Goal: Information Seeking & Learning: Learn about a topic

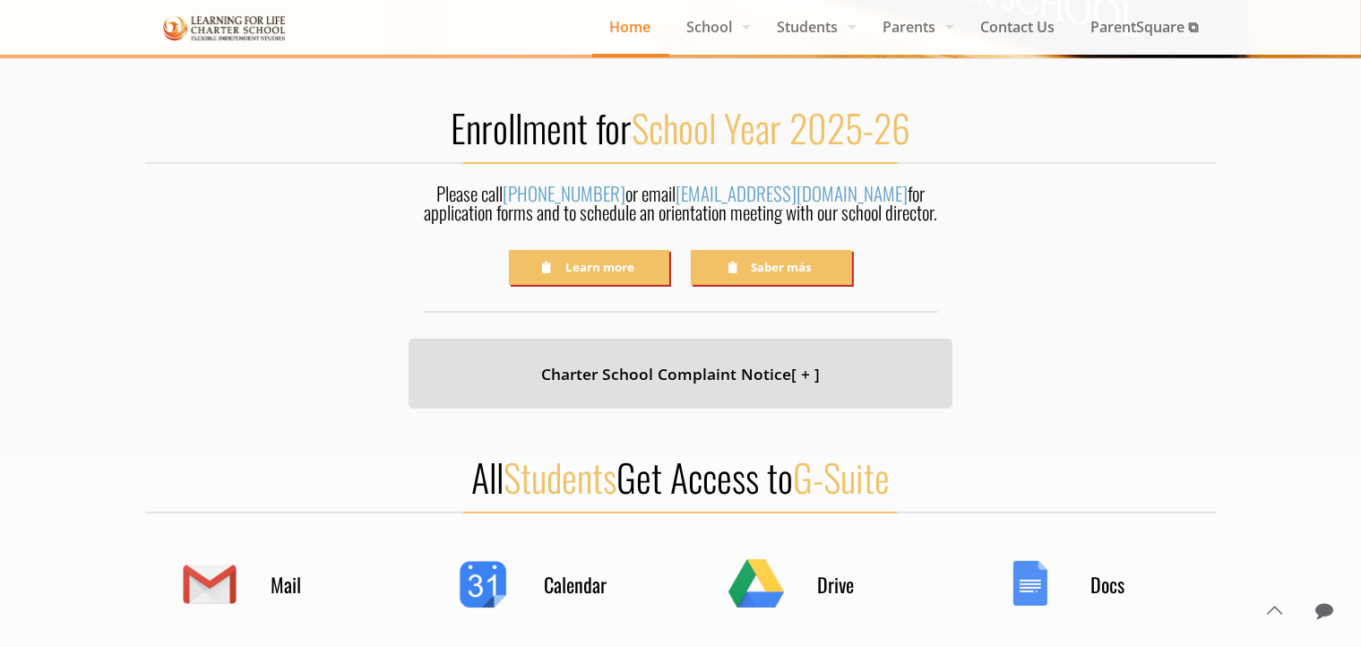
scroll to position [518, 0]
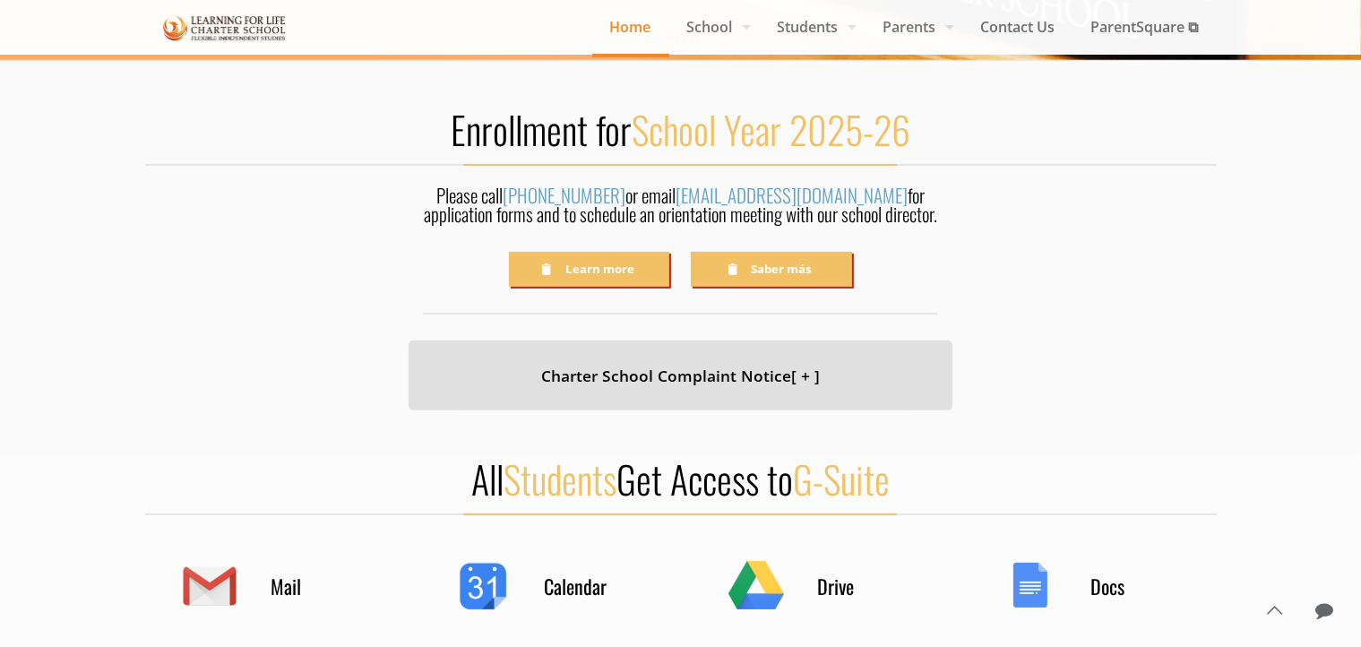
click at [713, 28] on span "School" at bounding box center [714, 26] width 91 height 27
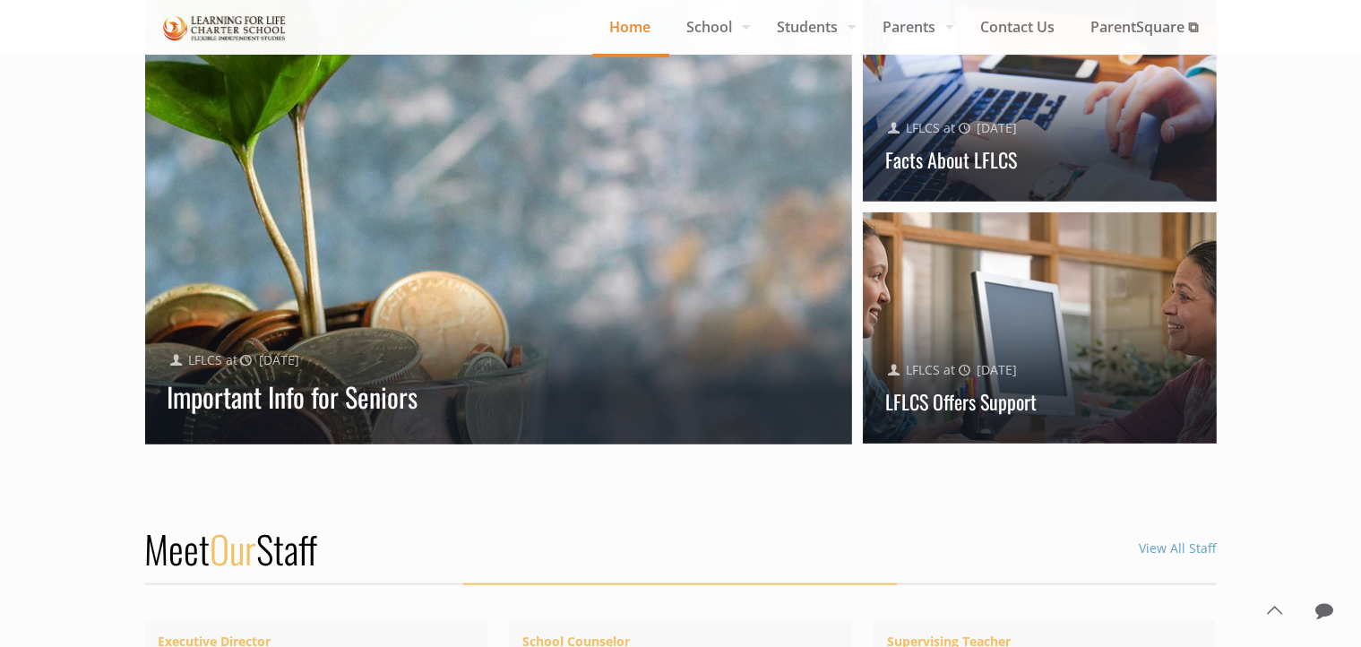
scroll to position [1821, 0]
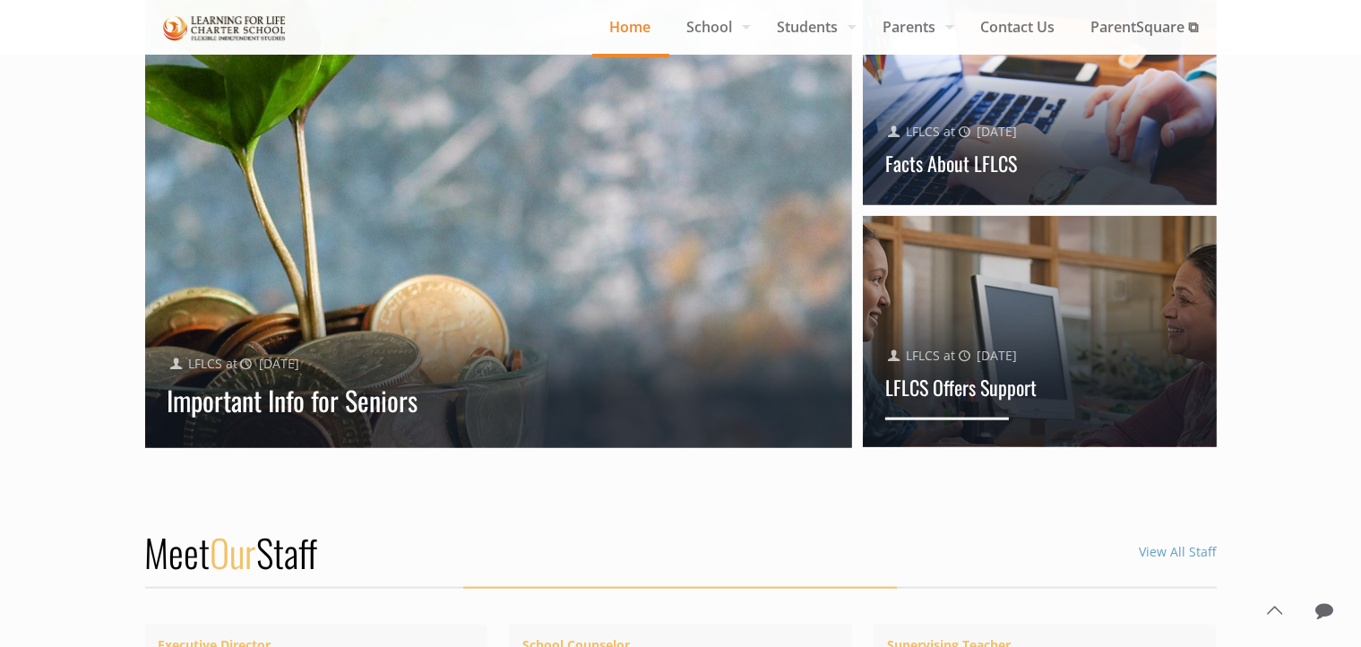
click at [1099, 315] on div "Published by LFLCS at [DATE] LFLCS Offers Support" at bounding box center [1040, 364] width 354 height 166
click at [1055, 363] on div "Published by LFLCS at [DATE]" at bounding box center [1039, 355] width 309 height 23
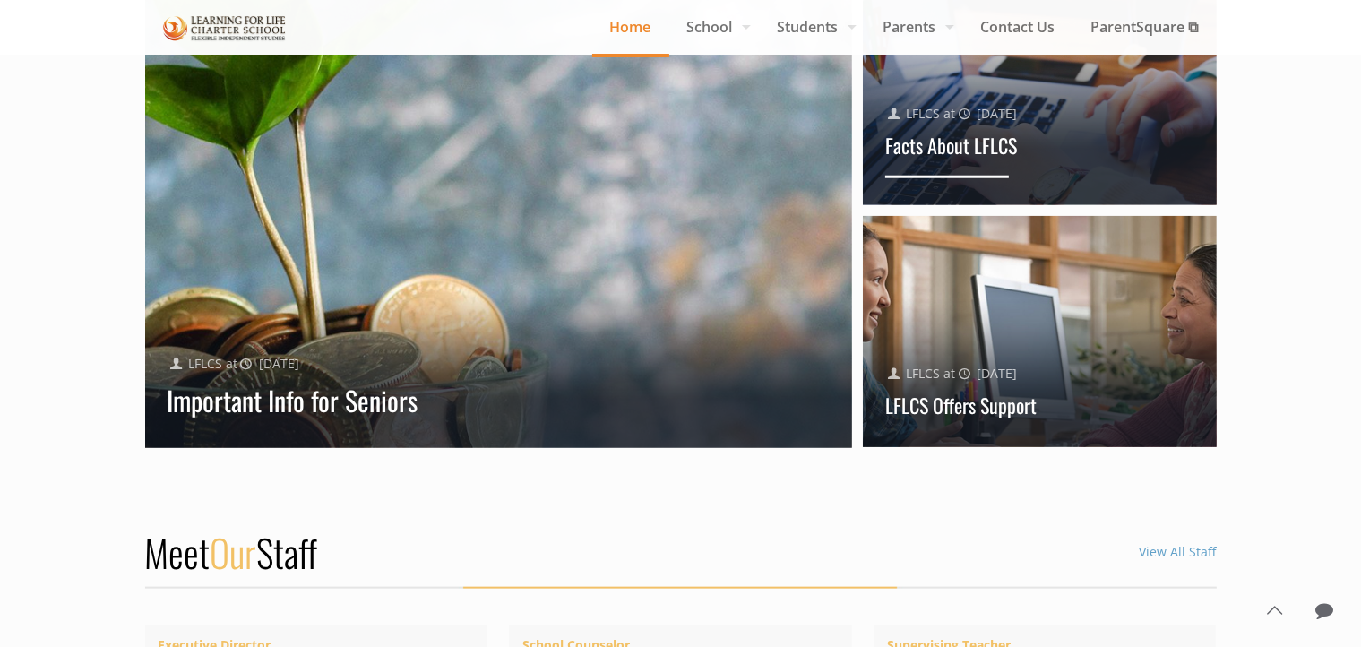
click at [1104, 125] on div "Published by LFLCS at [DATE]" at bounding box center [1039, 113] width 309 height 23
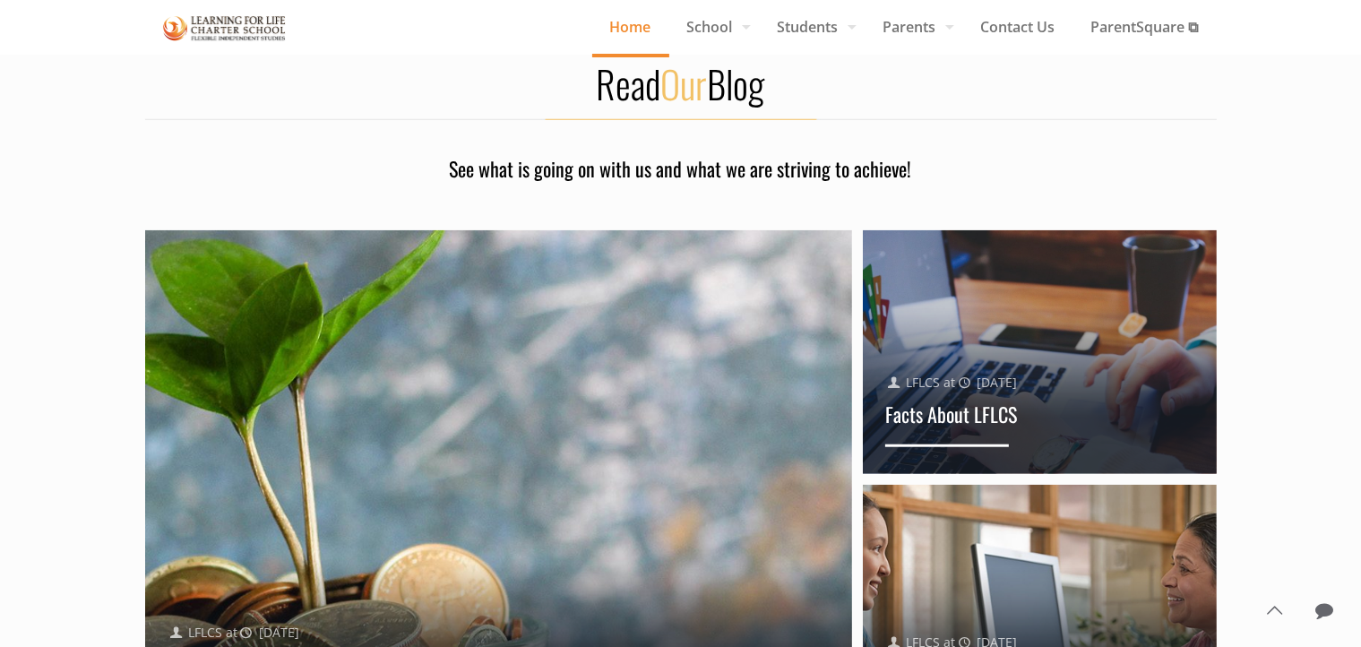
scroll to position [1528, 0]
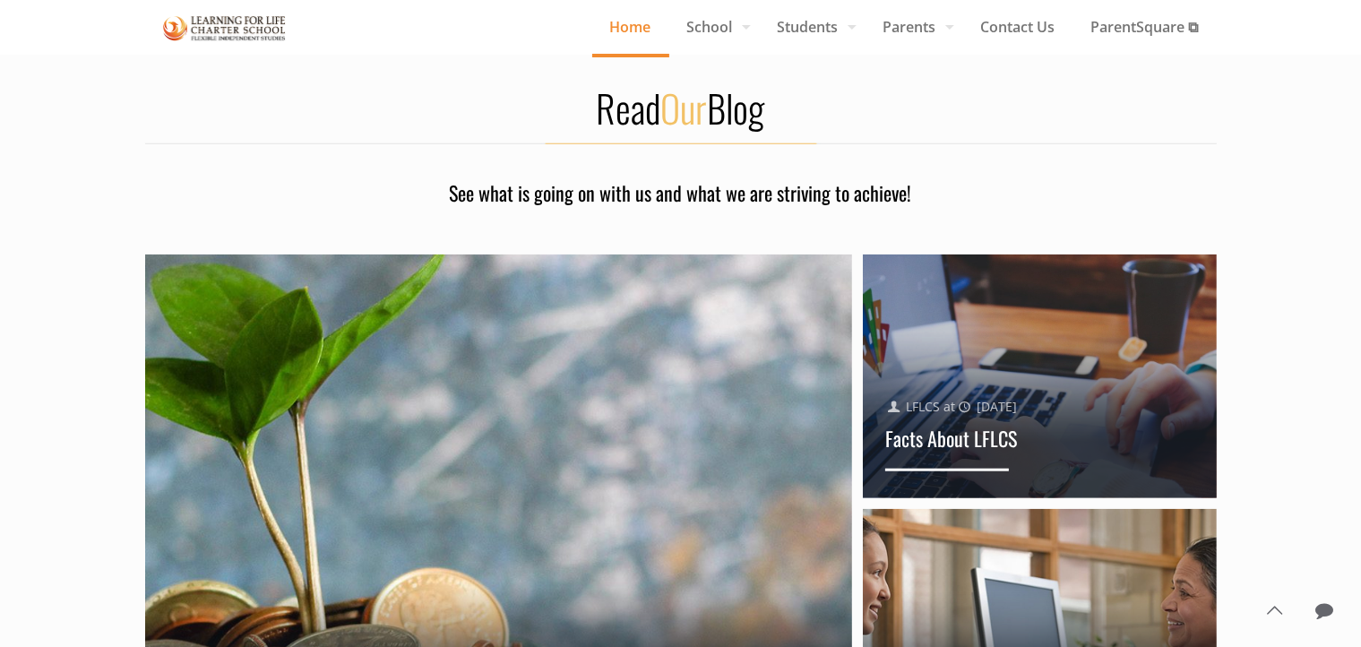
click at [1049, 379] on div "Published by LFLCS at [DATE] Facts About LFLCS" at bounding box center [1040, 415] width 354 height 166
click at [1040, 369] on div "Published by LFLCS at [DATE] Facts About LFLCS" at bounding box center [1040, 415] width 354 height 166
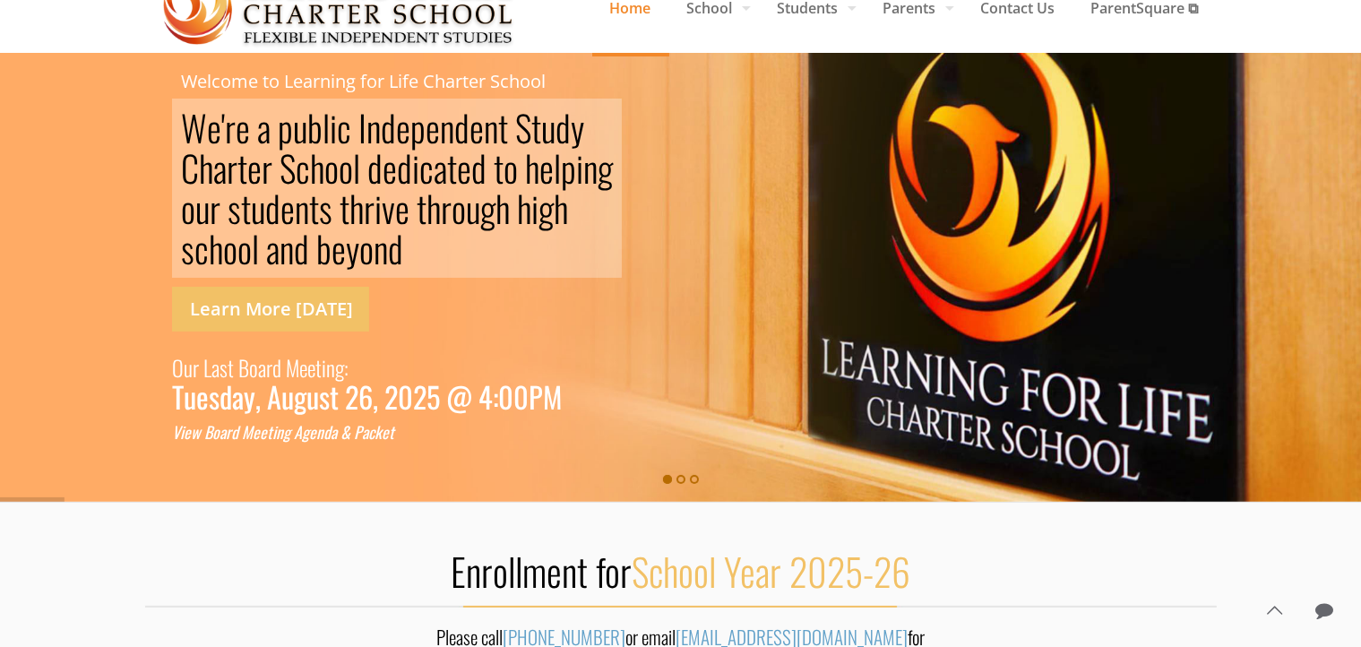
scroll to position [0, 0]
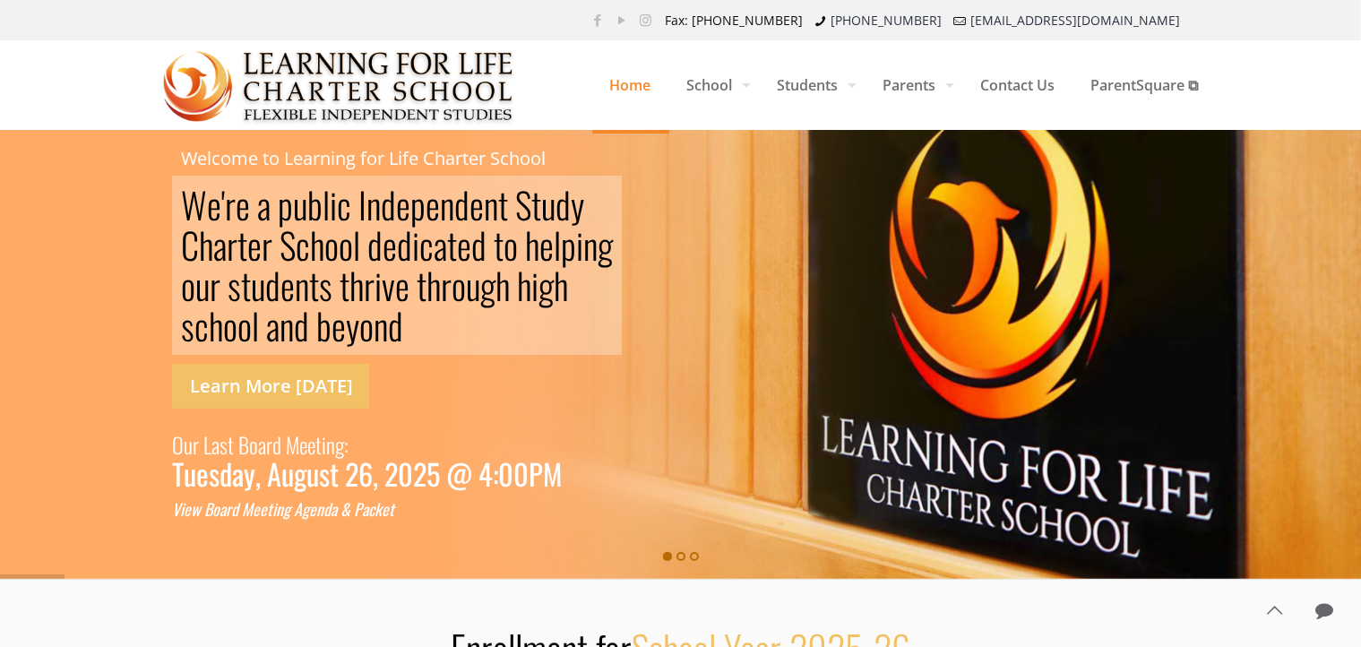
click at [307, 387] on link "Learn More [DATE]" at bounding box center [270, 386] width 197 height 45
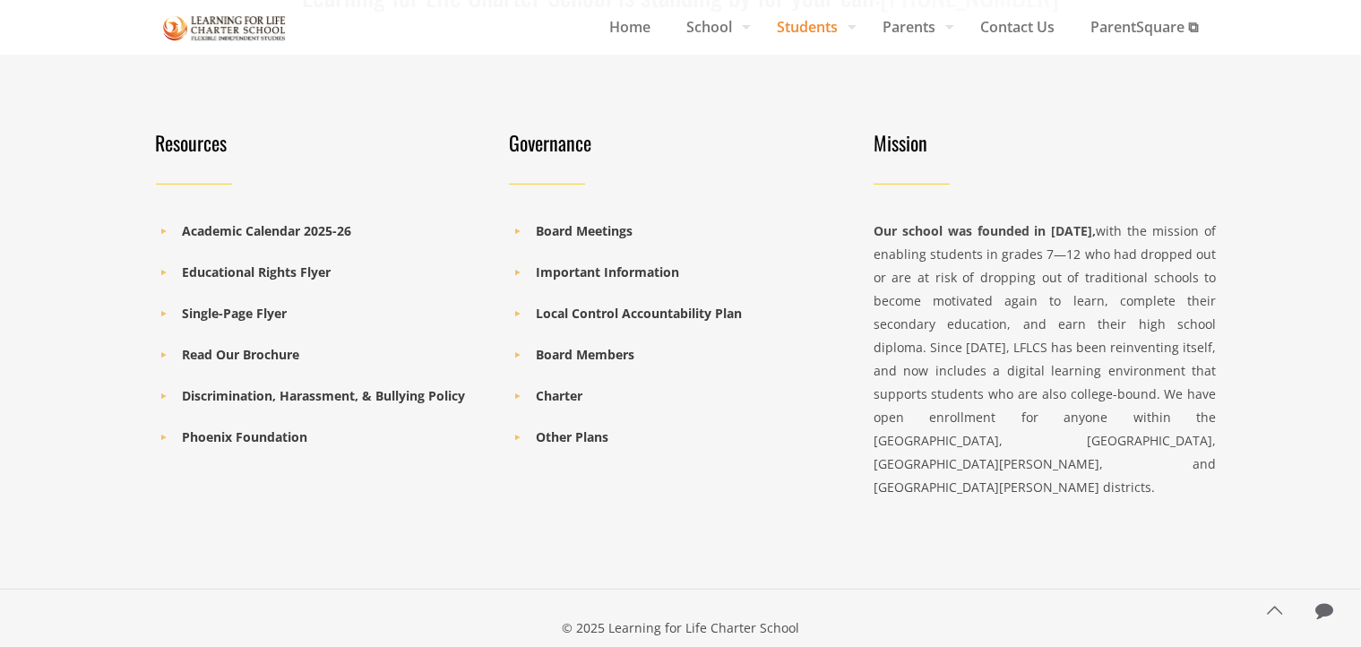
scroll to position [1272, 0]
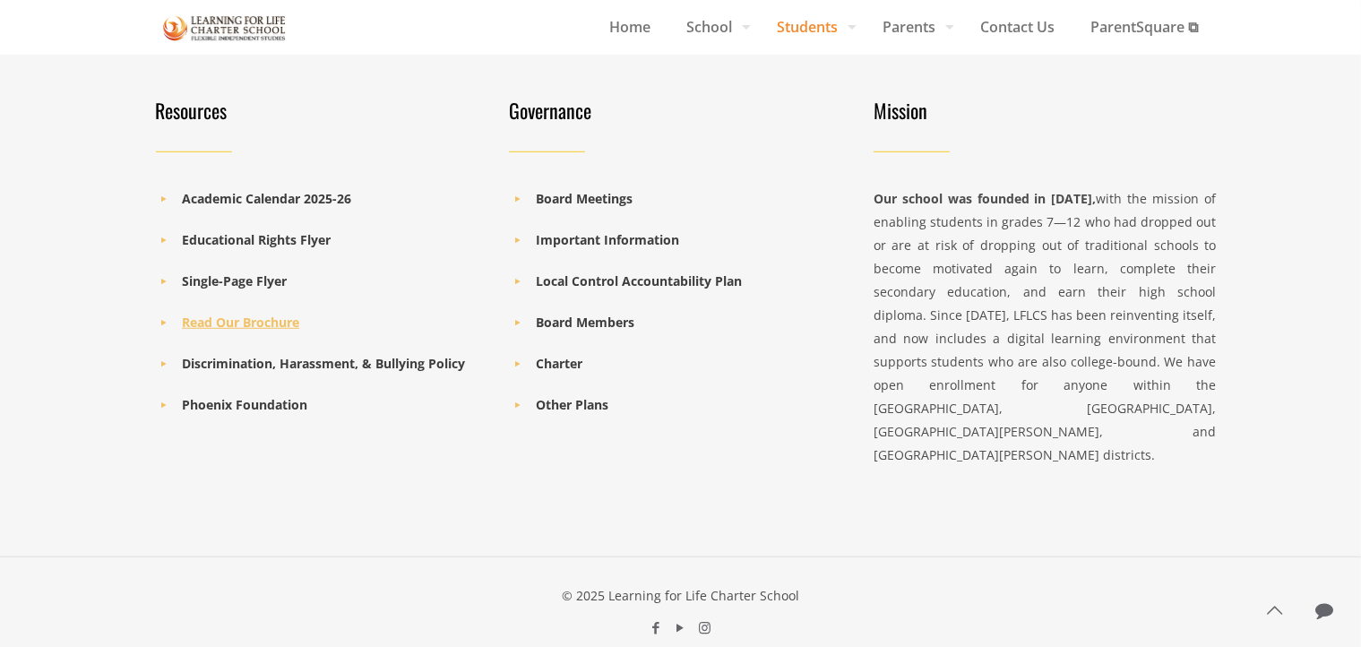
click at [293, 330] on b "Read Our Brochure" at bounding box center [240, 322] width 117 height 17
